Goal: Task Accomplishment & Management: Manage account settings

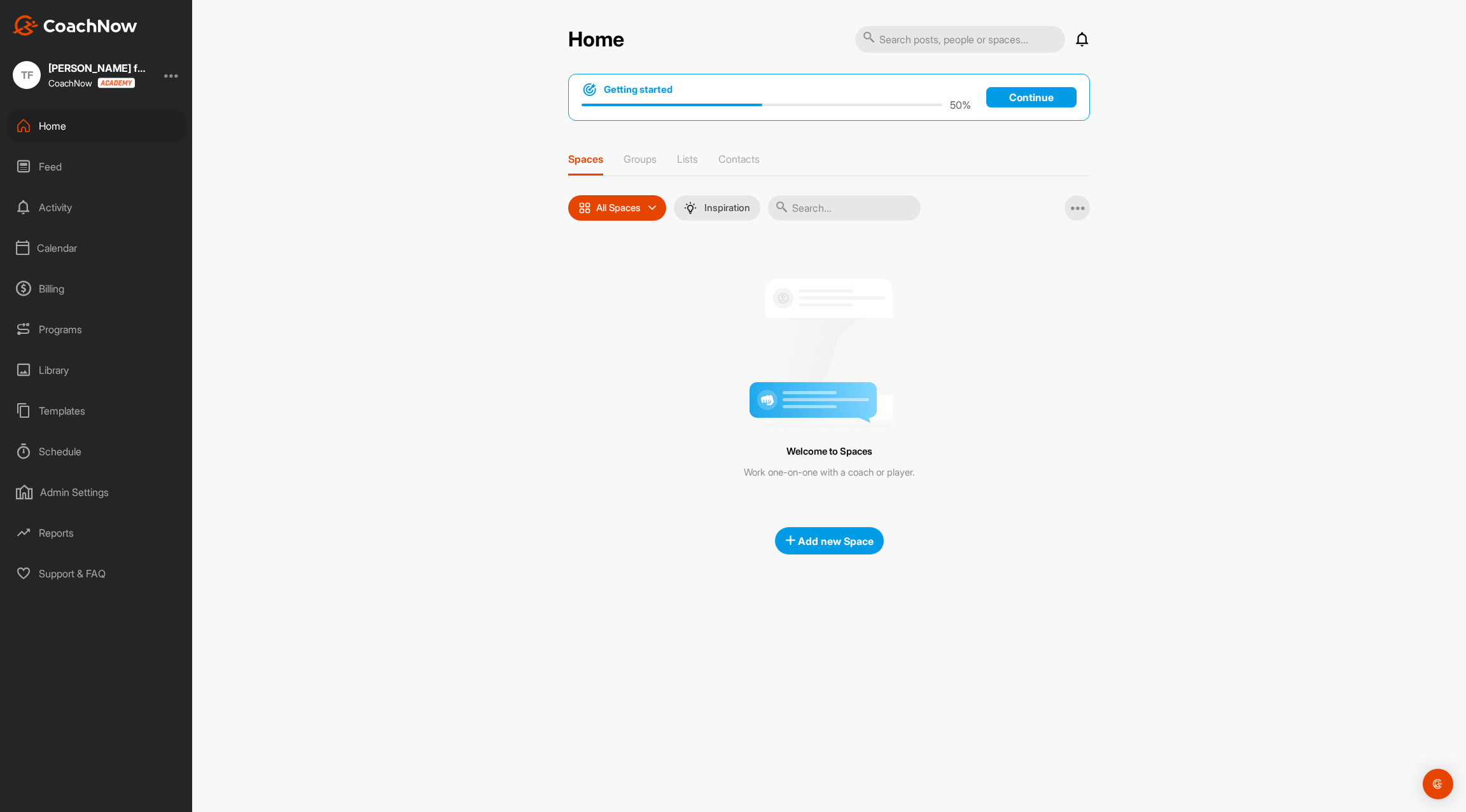
click at [87, 507] on div "Admin Settings" at bounding box center [97, 492] width 179 height 32
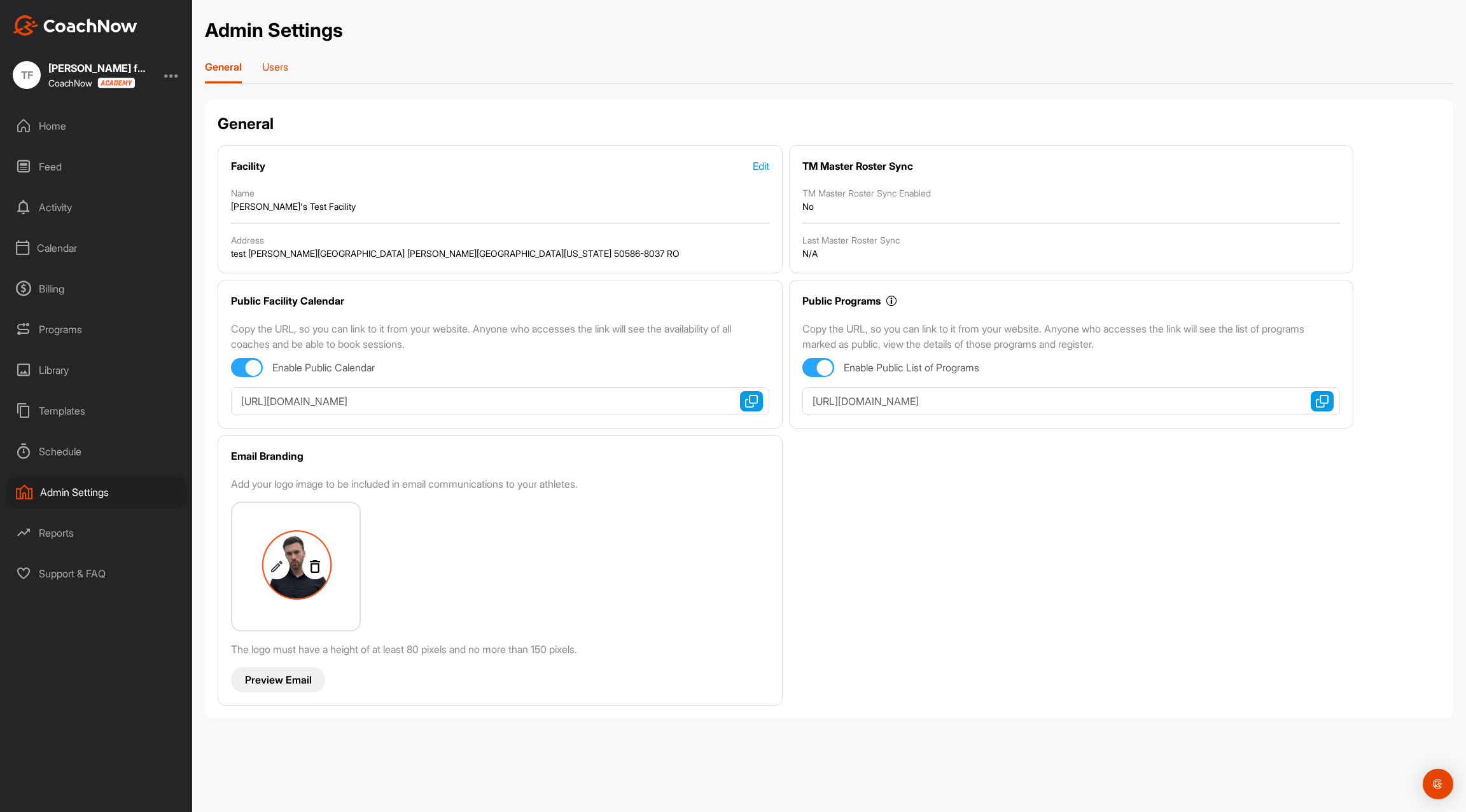
click at [274, 77] on div "Users" at bounding box center [275, 72] width 26 height 23
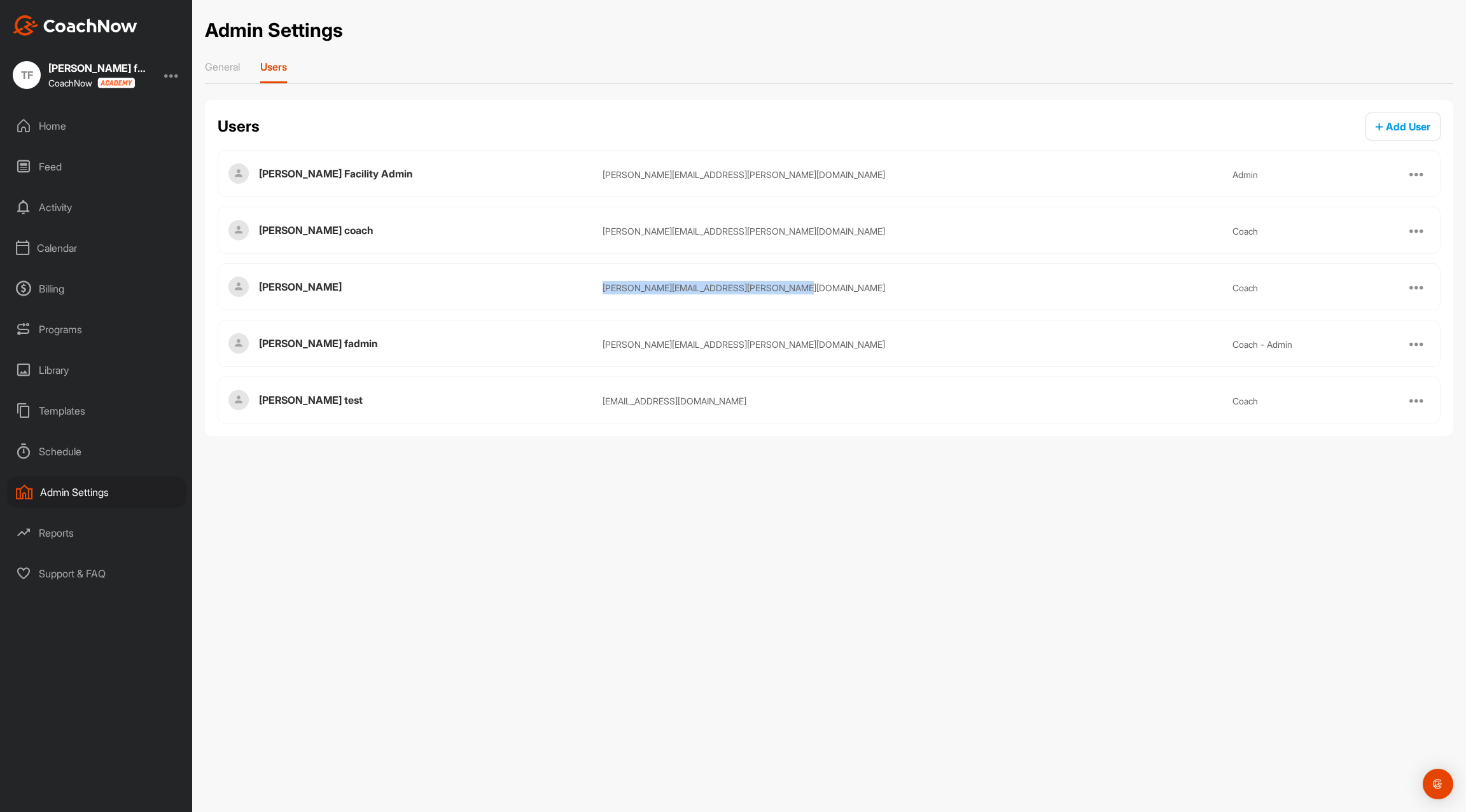
drag, startPoint x: 592, startPoint y: 279, endPoint x: 794, endPoint y: 288, distance: 202.2
click at [794, 288] on div "[PERSON_NAME] [PERSON_NAME][EMAIL_ADDRESS][PERSON_NAME][DOMAIN_NAME] coach" at bounding box center [832, 287] width 1145 height 16
copy div "[PERSON_NAME][EMAIL_ADDRESS][PERSON_NAME][DOMAIN_NAME]"
click at [1397, 126] on span "Add User" at bounding box center [1402, 126] width 54 height 13
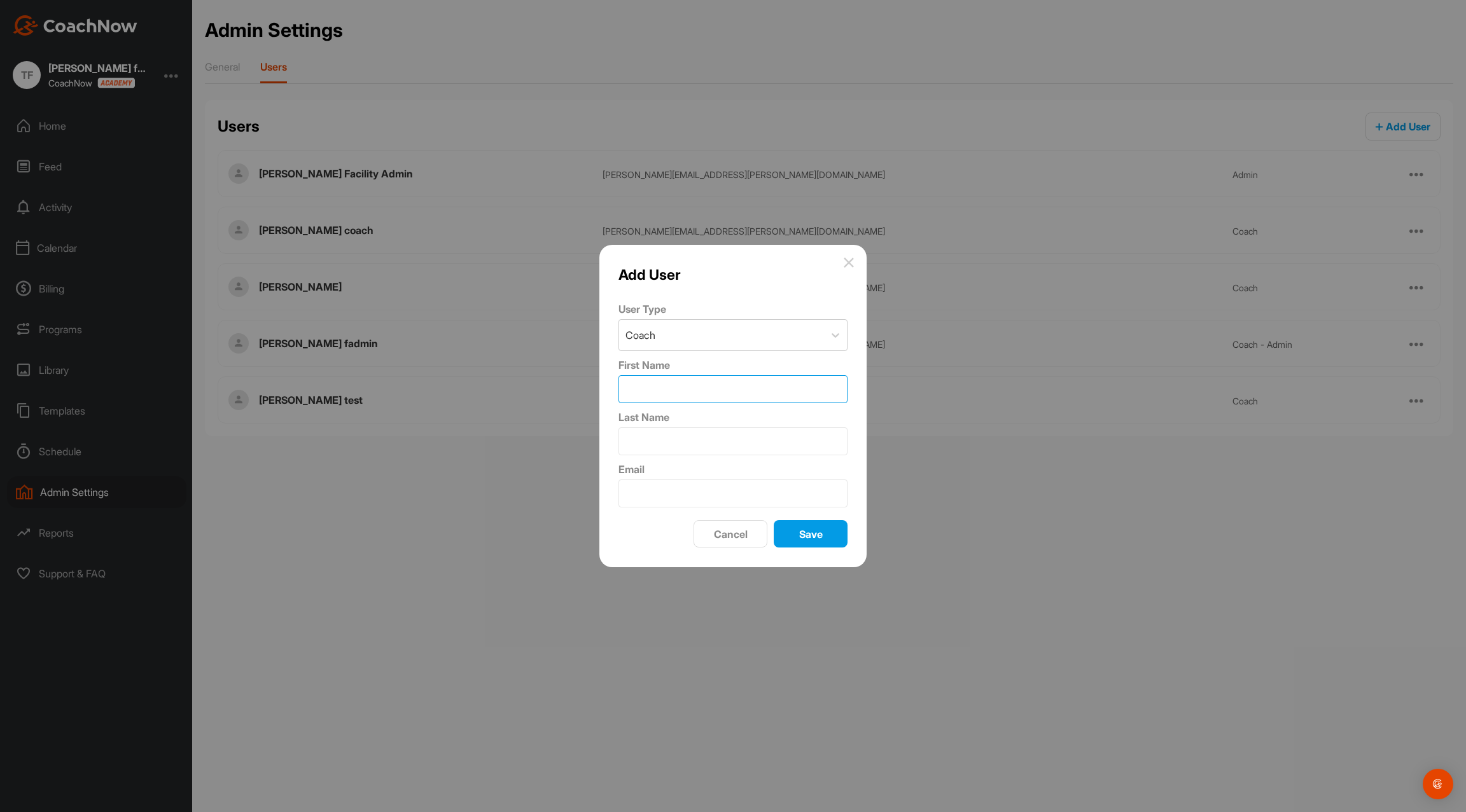
click at [683, 386] on input "First Name" at bounding box center [733, 389] width 229 height 28
type input "[PERSON_NAME]"
click at [693, 426] on div "Last Name" at bounding box center [733, 432] width 229 height 46
click at [682, 450] on input "Last Name" at bounding box center [733, 441] width 229 height 28
type input "Coach Admin"
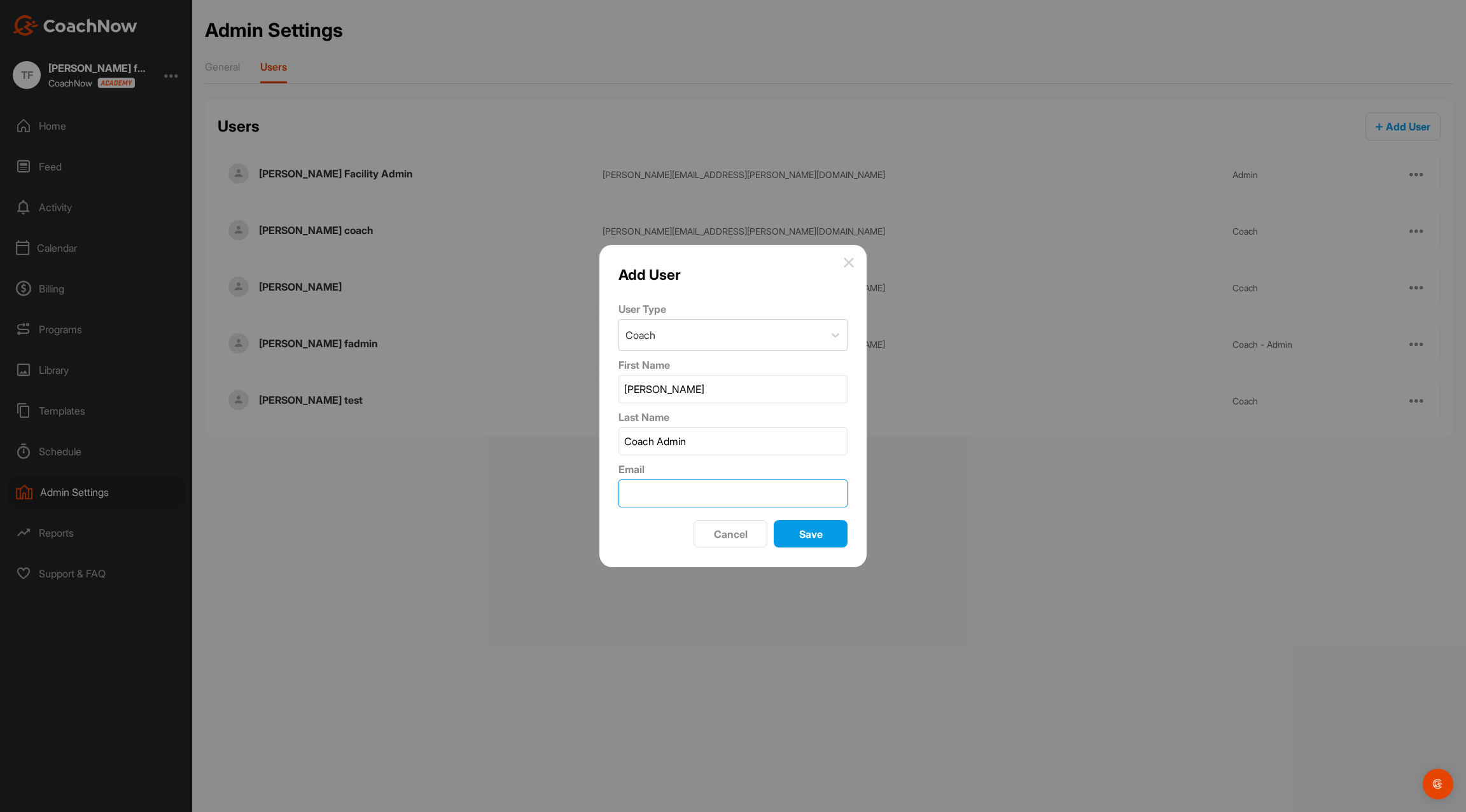
click at [632, 498] on input "Email" at bounding box center [733, 494] width 229 height 28
paste input "[PERSON_NAME][EMAIL_ADDRESS][PERSON_NAME][DOMAIN_NAME]"
drag, startPoint x: 729, startPoint y: 494, endPoint x: 692, endPoint y: 491, distance: 37.1
click at [692, 491] on input "[PERSON_NAME][EMAIL_ADDRESS][PERSON_NAME][DOMAIN_NAME]" at bounding box center [733, 494] width 229 height 28
click at [726, 494] on input "[PERSON_NAME][EMAIL_ADDRESS][PERSON_NAME][DOMAIN_NAME]" at bounding box center [733, 494] width 229 height 28
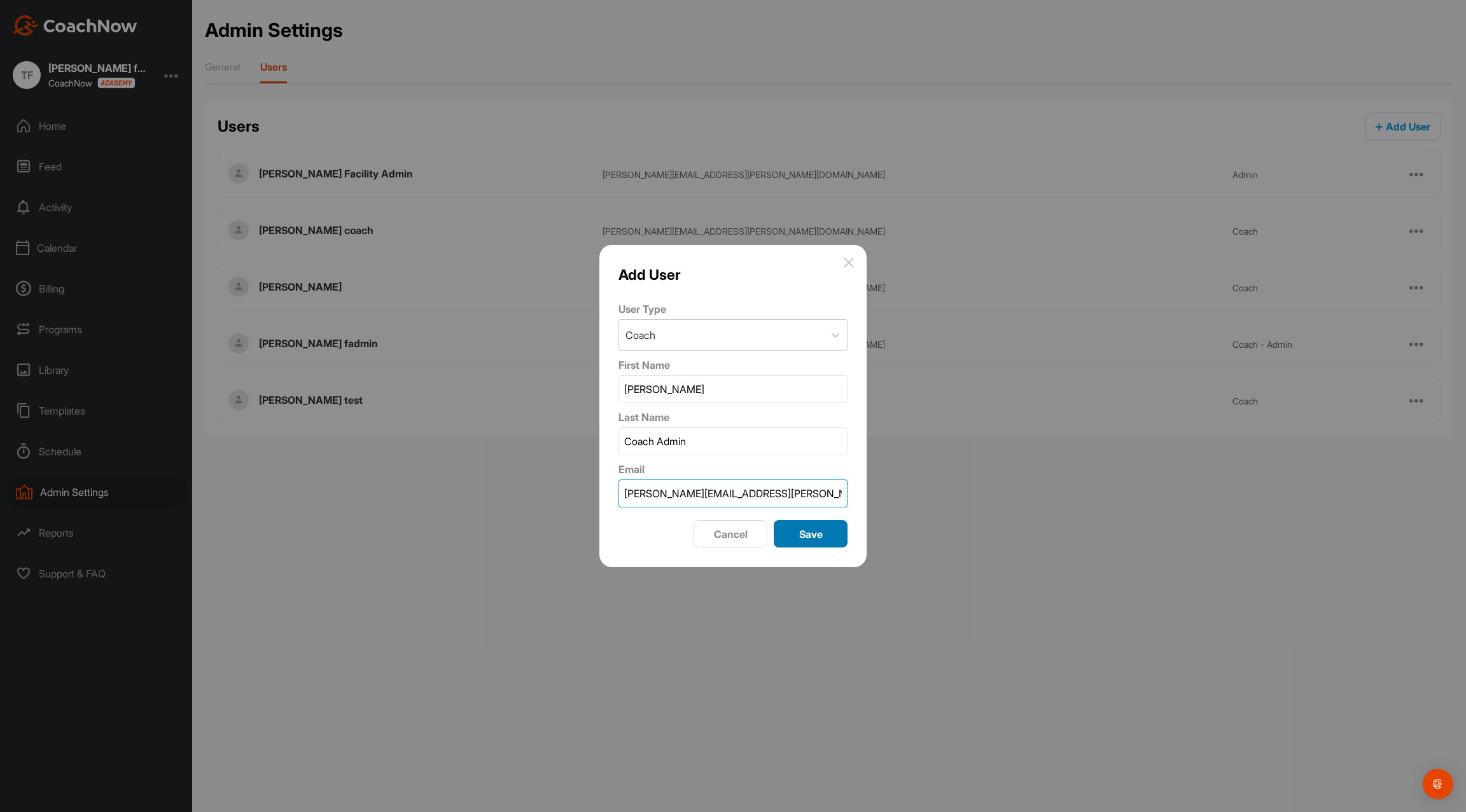
type input "[PERSON_NAME][EMAIL_ADDRESS][PERSON_NAME][DOMAIN_NAME]"
click at [813, 527] on div "Save" at bounding box center [811, 535] width 54 height 16
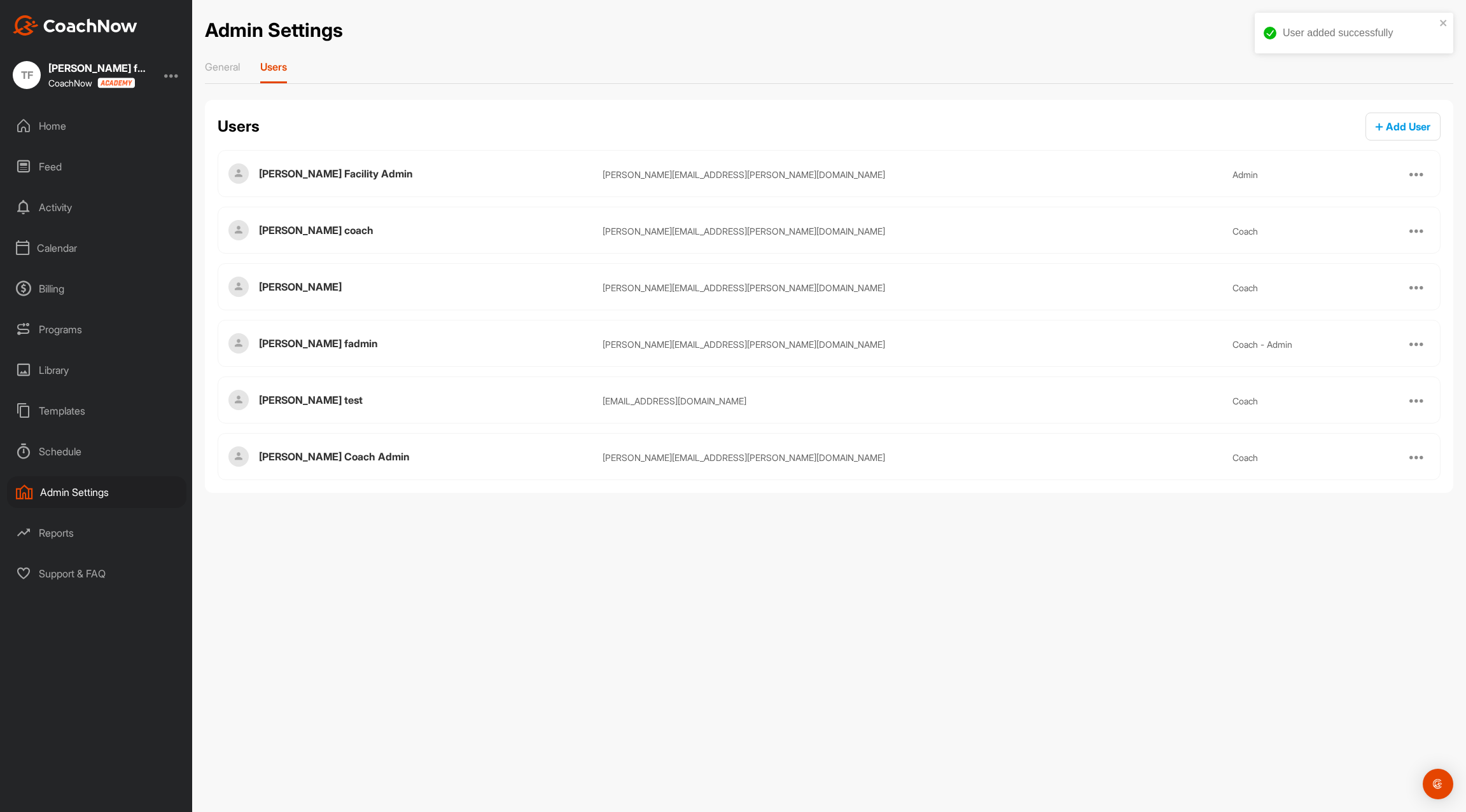
click at [1409, 452] on div at bounding box center [1417, 457] width 25 height 25
click at [1402, 454] on div "coach" at bounding box center [1318, 458] width 172 height 13
click at [1413, 454] on div at bounding box center [1417, 457] width 16 height 16
click at [1269, 478] on div "Delete" at bounding box center [1255, 484] width 29 height 13
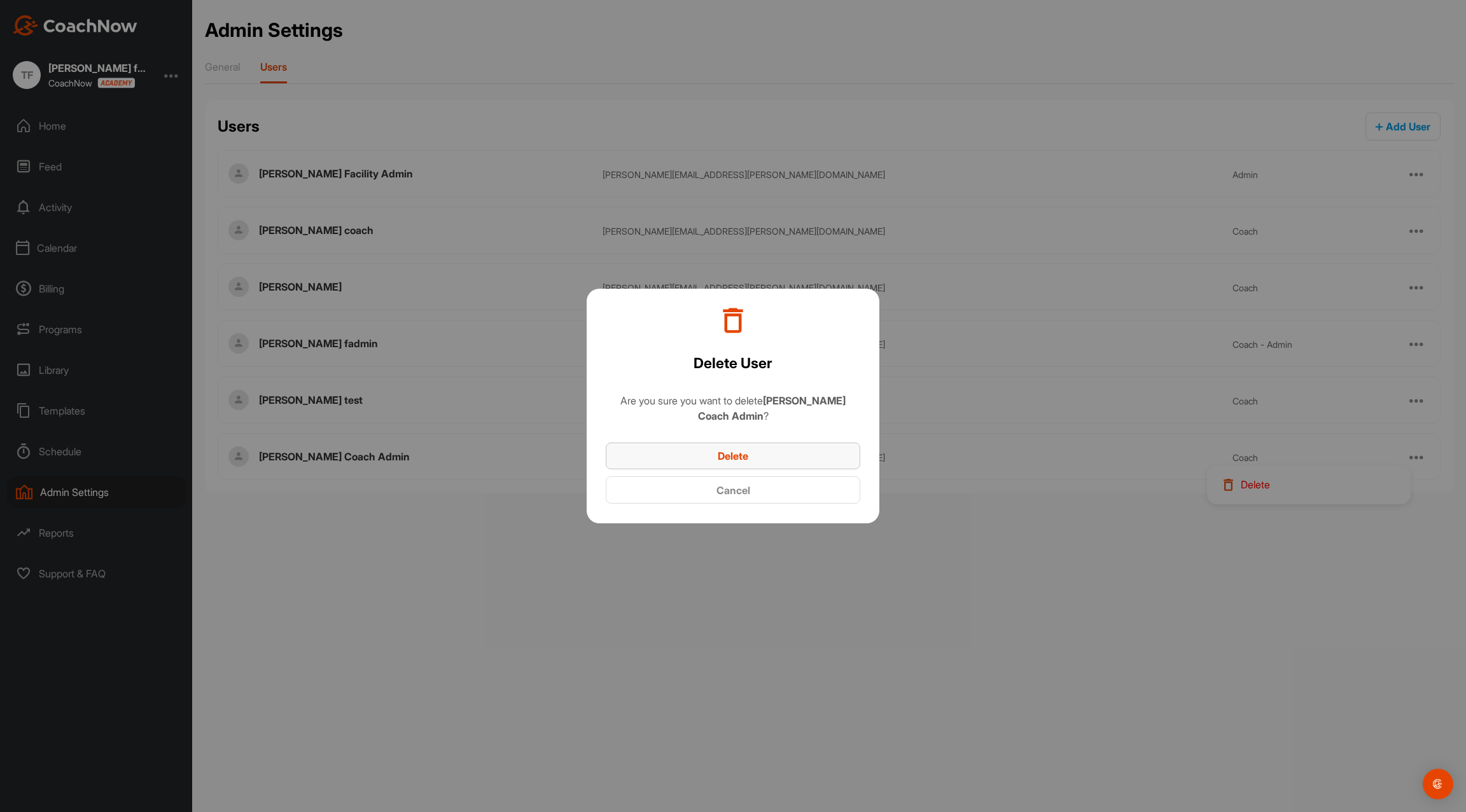
click at [772, 458] on div "Delete" at bounding box center [733, 456] width 234 height 16
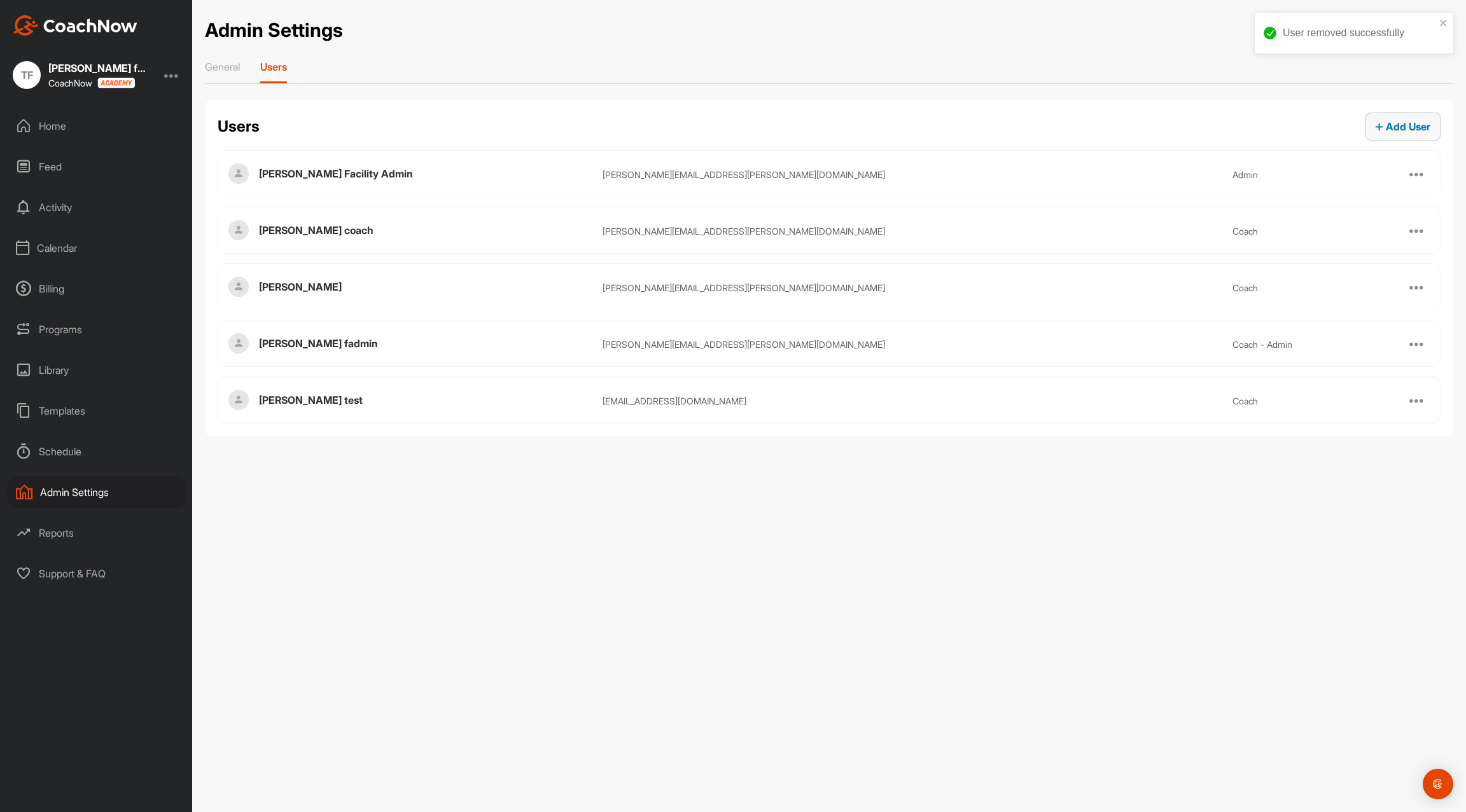
click at [1371, 134] on button "Add User" at bounding box center [1403, 126] width 75 height 28
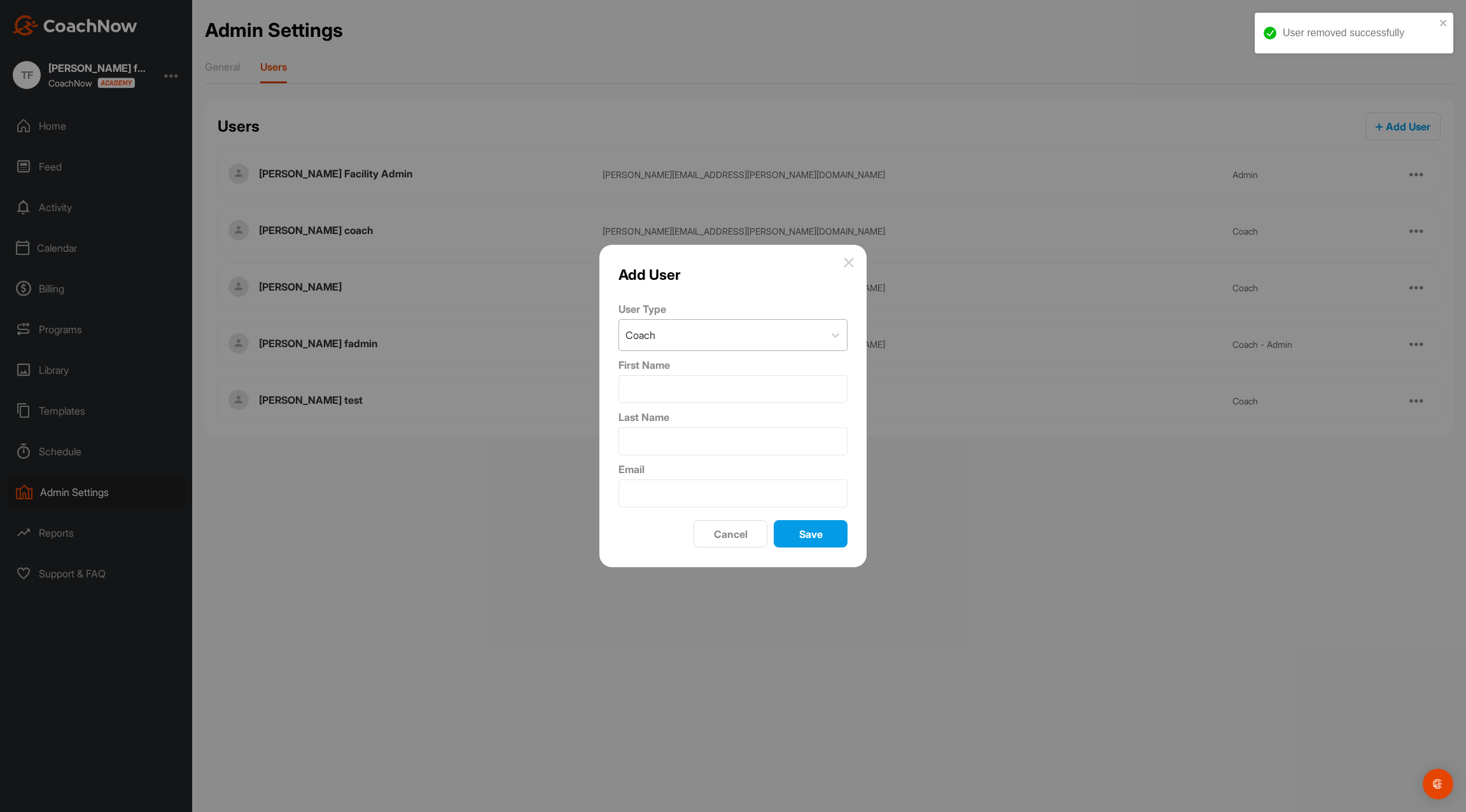
click at [694, 349] on div "Coach" at bounding box center [721, 335] width 205 height 30
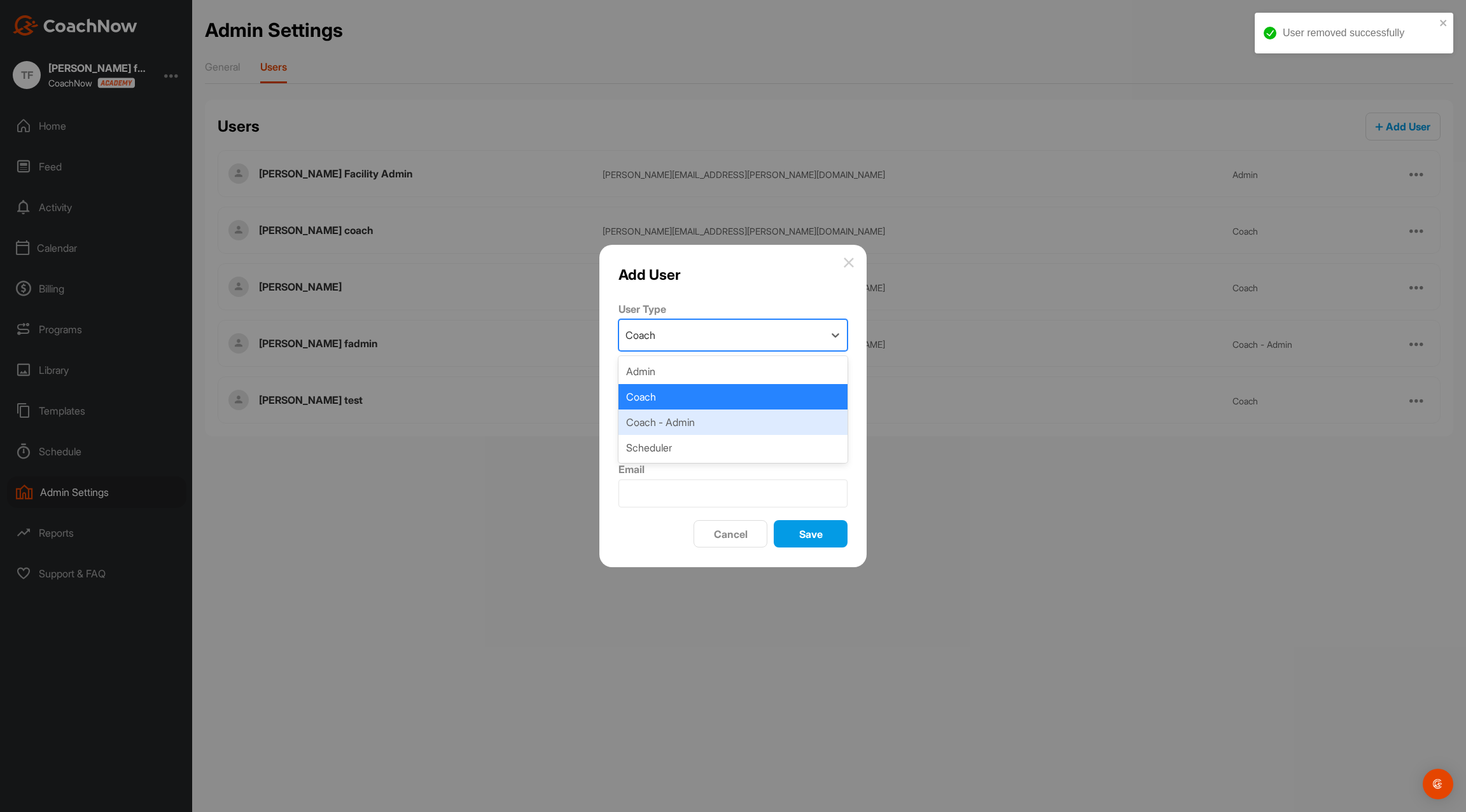
click at [685, 417] on div "Coach - Admin" at bounding box center [733, 422] width 229 height 25
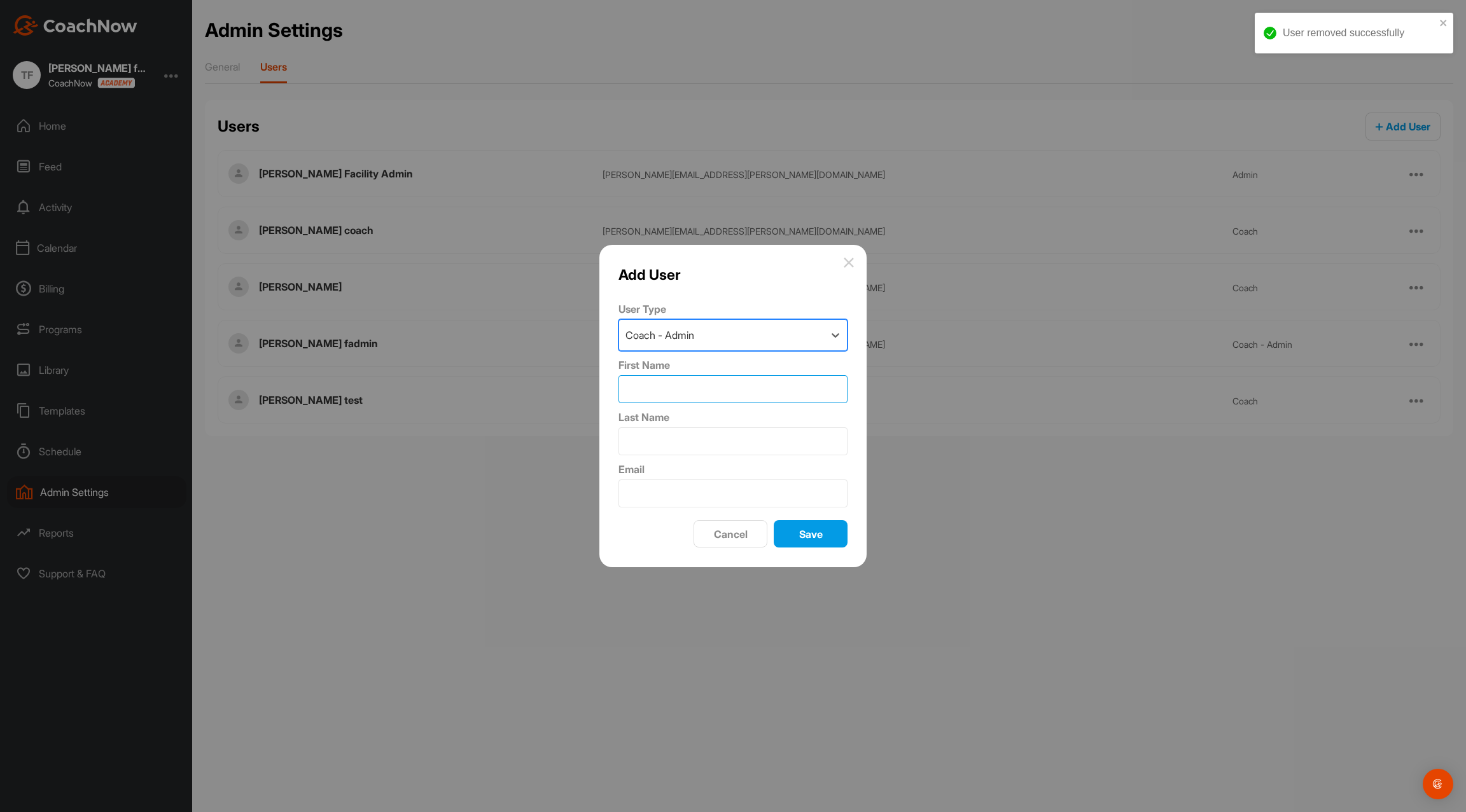
click at [678, 394] on input "First Name" at bounding box center [733, 389] width 229 height 28
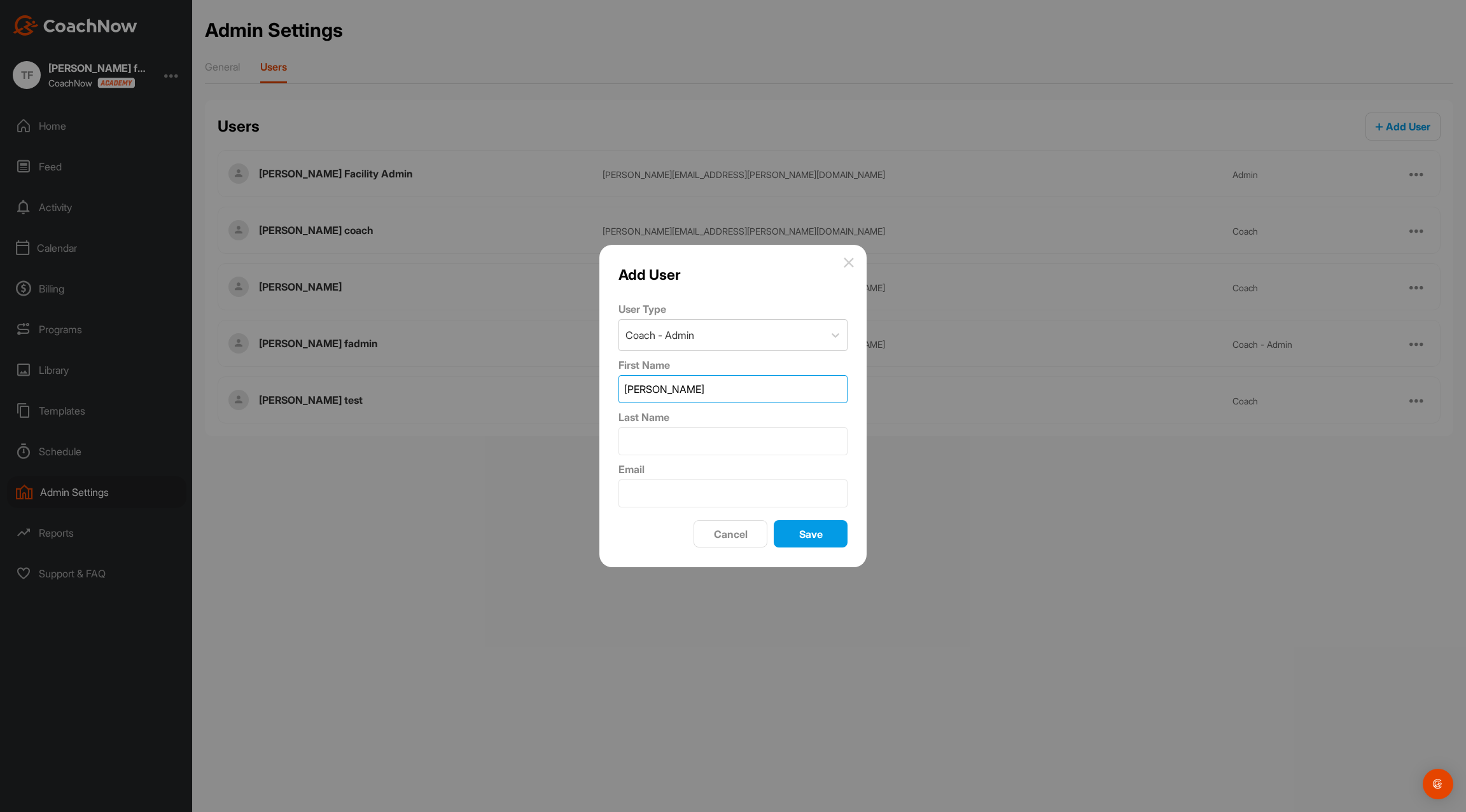
type input "[PERSON_NAME]"
click at [726, 440] on input "Last Name" at bounding box center [733, 441] width 229 height 28
type input "Coach Admin"
click at [715, 481] on input "Email" at bounding box center [733, 494] width 229 height 28
paste input "[PERSON_NAME][EMAIL_ADDRESS][PERSON_NAME][DOMAIN_NAME]"
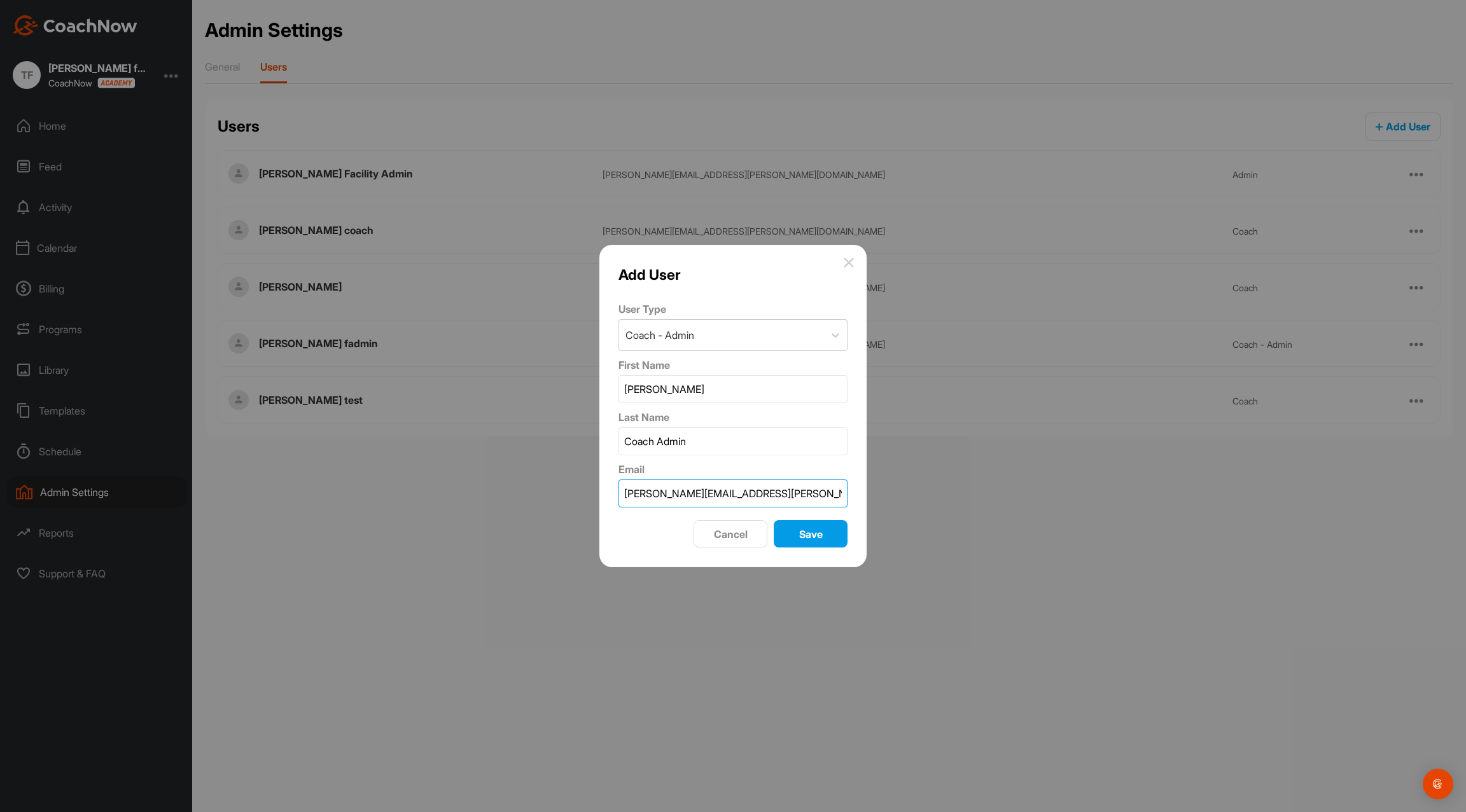
click at [754, 492] on input "[PERSON_NAME][EMAIL_ADDRESS][PERSON_NAME][DOMAIN_NAME]" at bounding box center [733, 494] width 229 height 28
click at [725, 491] on input "[PERSON_NAME][EMAIL_ADDRESS][PERSON_NAME][DOMAIN_NAME]" at bounding box center [733, 494] width 229 height 28
type input "[PERSON_NAME][EMAIL_ADDRESS][PERSON_NAME][DOMAIN_NAME]"
click at [796, 533] on div "Save" at bounding box center [811, 535] width 54 height 16
